Goal: Navigation & Orientation: Find specific page/section

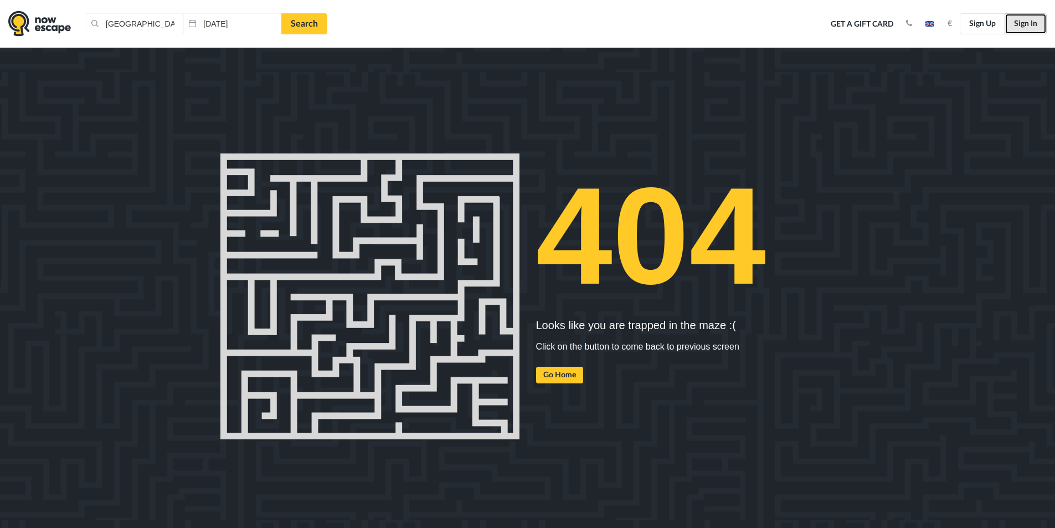
click at [1030, 19] on link "Sign In" at bounding box center [1025, 23] width 42 height 21
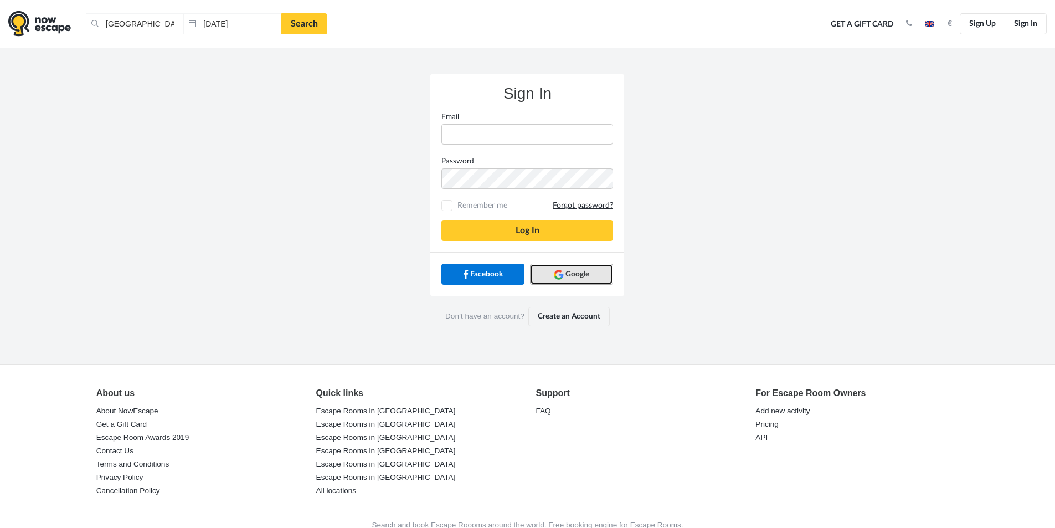
click at [569, 277] on span "Google" at bounding box center [577, 274] width 24 height 11
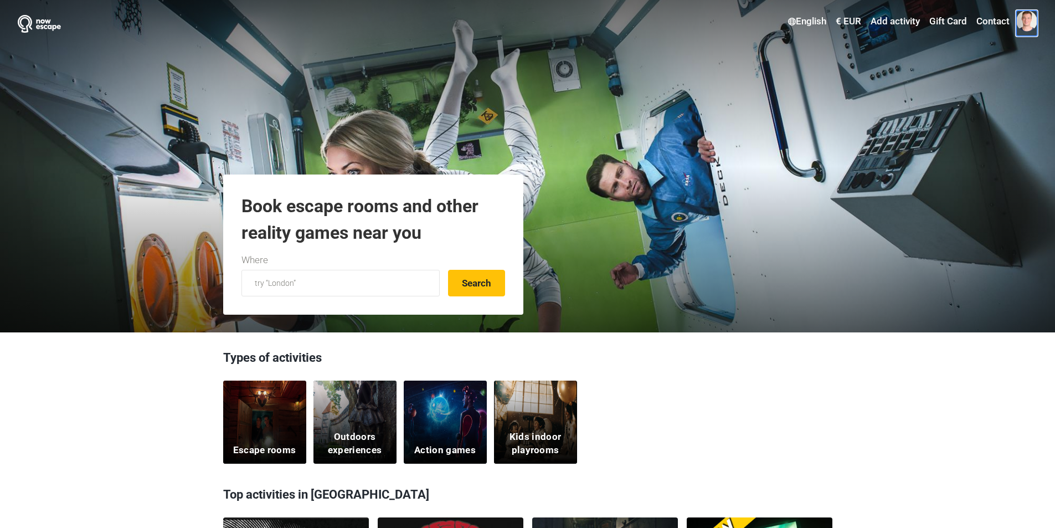
click at [1032, 24] on span at bounding box center [1026, 21] width 21 height 21
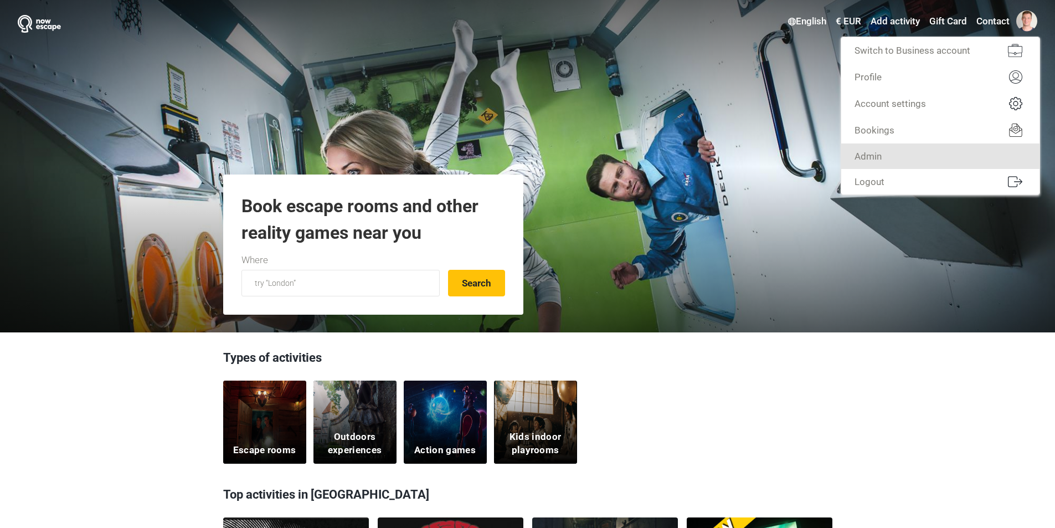
click at [929, 156] on link "Admin" at bounding box center [940, 155] width 198 height 25
